Goal: Task Accomplishment & Management: Manage account settings

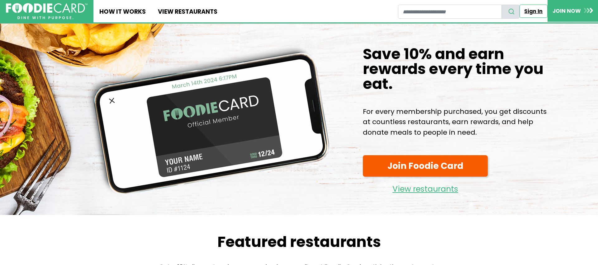
click at [531, 12] on link "Sign In" at bounding box center [533, 11] width 28 height 13
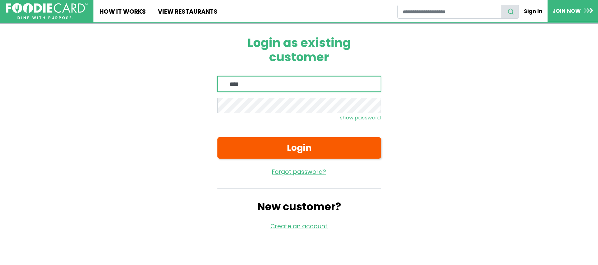
type input "**********"
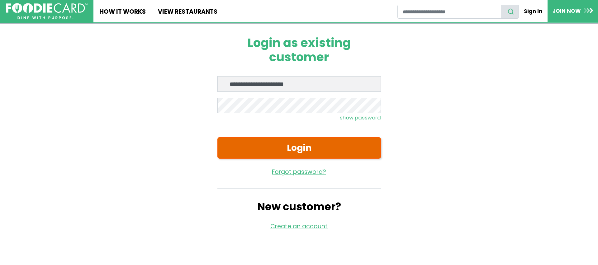
click at [315, 150] on button "Login" at bounding box center [298, 147] width 163 height 21
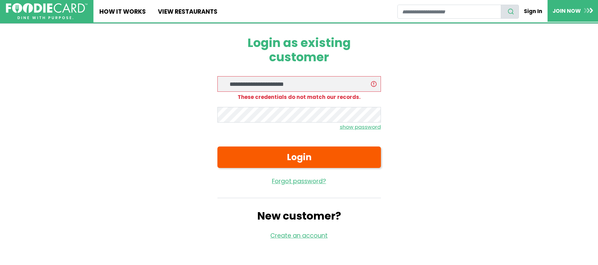
scroll to position [1, 0]
